Goal: Transaction & Acquisition: Book appointment/travel/reservation

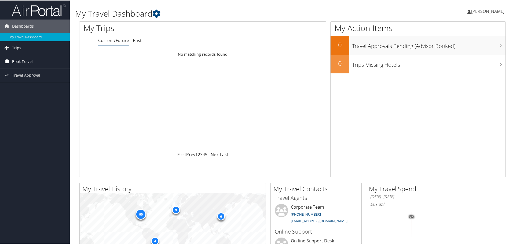
click at [18, 61] on span "Book Travel" at bounding box center [22, 60] width 21 height 13
click at [25, 87] on link "Book/Manage Online Trips" at bounding box center [35, 88] width 70 height 8
